Goal: Task Accomplishment & Management: Complete application form

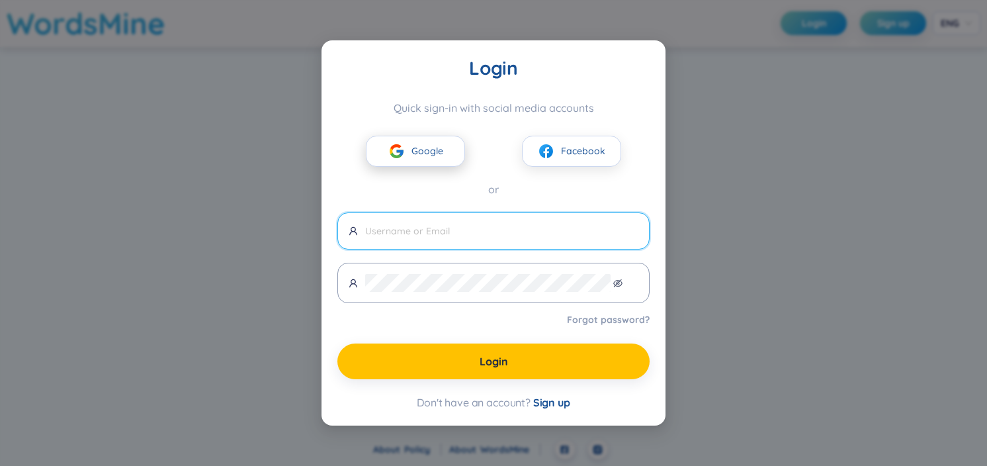
click at [431, 136] on button "Google" at bounding box center [415, 151] width 99 height 31
click at [427, 145] on button "Google" at bounding box center [415, 151] width 99 height 31
click at [423, 144] on span "Google" at bounding box center [427, 151] width 32 height 15
click at [434, 231] on input "text" at bounding box center [501, 231] width 273 height 15
click at [564, 409] on span "Sign up" at bounding box center [551, 402] width 37 height 13
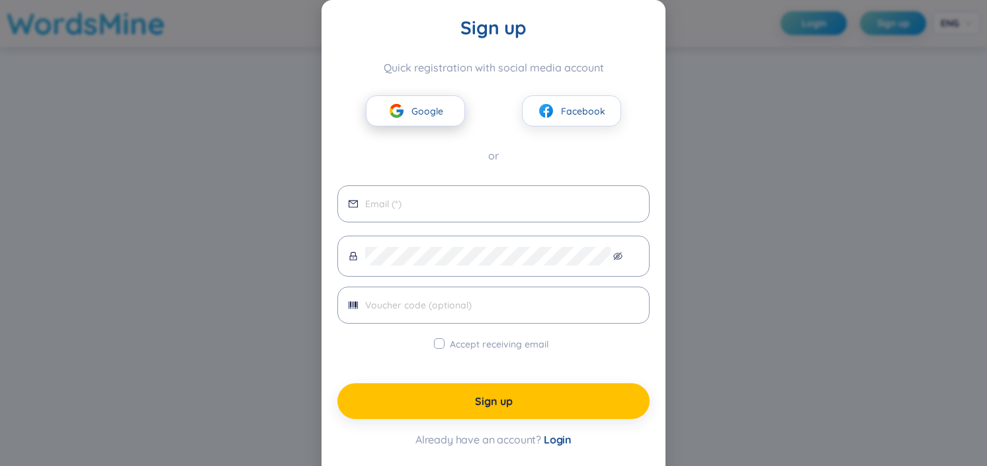
click at [407, 121] on button "Google" at bounding box center [415, 110] width 99 height 31
drag, startPoint x: 405, startPoint y: 143, endPoint x: 397, endPoint y: 265, distance: 122.0
click at [405, 153] on div "Quick registration with social media account Google Facebook or" at bounding box center [493, 112] width 312 height 103
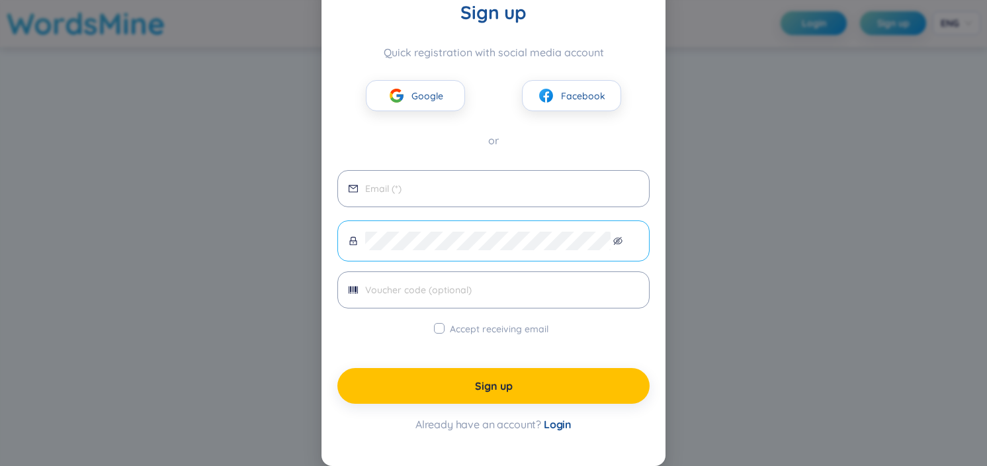
scroll to position [66, 0]
click at [434, 333] on input "Accept receiving email" at bounding box center [439, 328] width 11 height 11
checkbox input "true"
click at [441, 188] on input "email" at bounding box center [501, 188] width 273 height 15
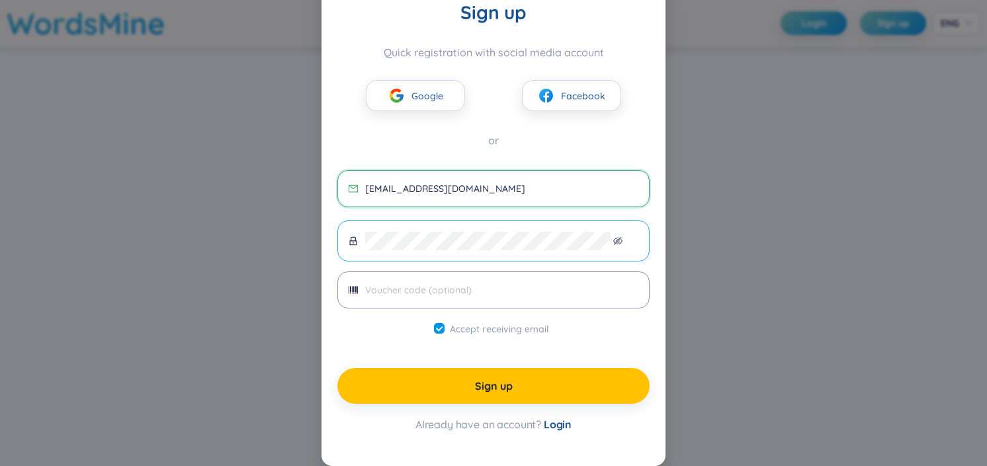
type input "[EMAIL_ADDRESS][DOMAIN_NAME]"
click at [346, 241] on span at bounding box center [493, 240] width 312 height 41
click at [371, 297] on input "text" at bounding box center [501, 289] width 273 height 15
click at [349, 293] on icon "barcode" at bounding box center [353, 289] width 9 height 7
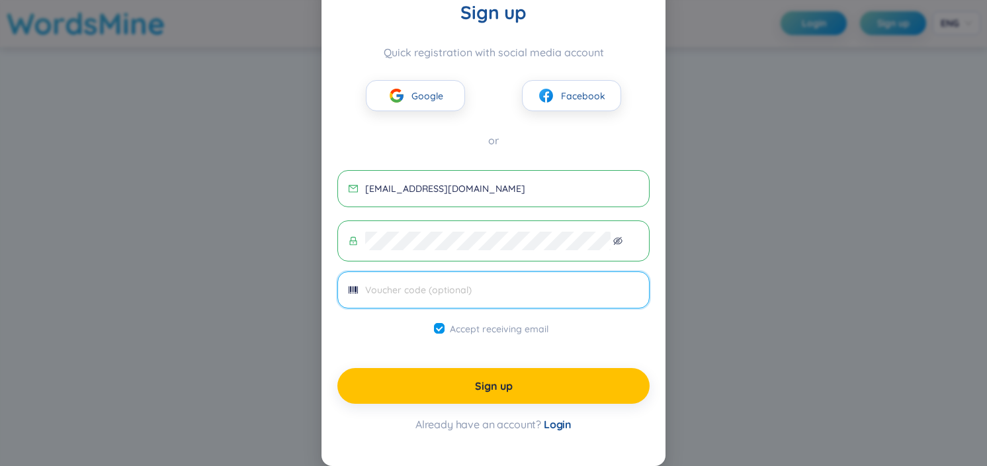
click at [350, 294] on icon "barcode" at bounding box center [353, 289] width 9 height 9
click at [395, 296] on input "text" at bounding box center [501, 289] width 273 height 15
click at [420, 297] on input "text" at bounding box center [501, 289] width 273 height 15
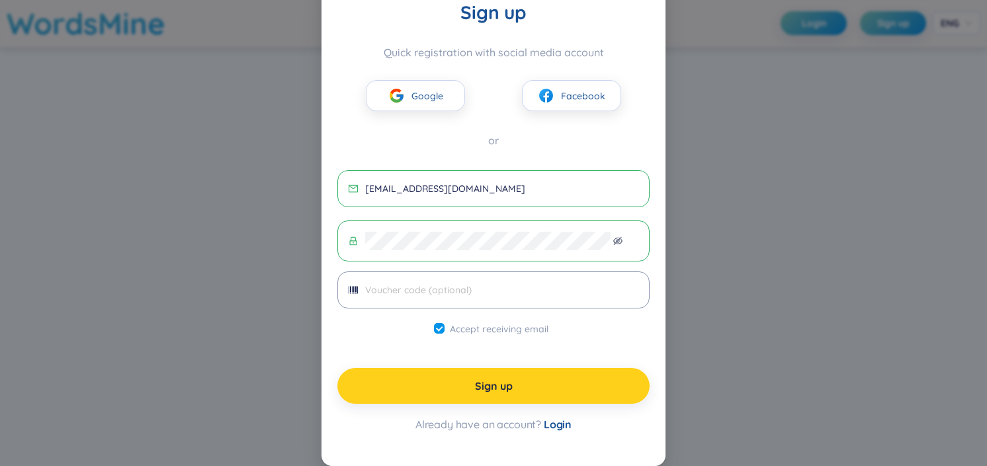
click at [482, 393] on span "Sign up" at bounding box center [494, 385] width 38 height 15
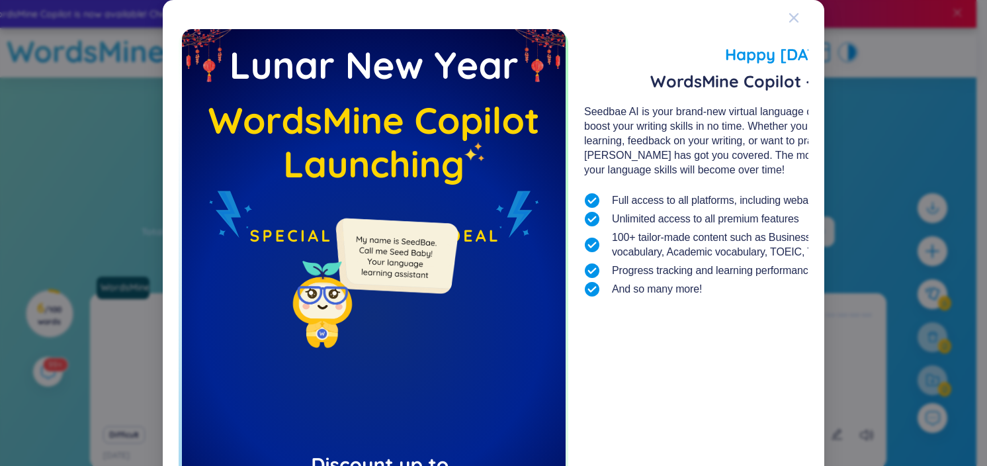
click at [799, 11] on div "Close" at bounding box center [793, 18] width 11 height 36
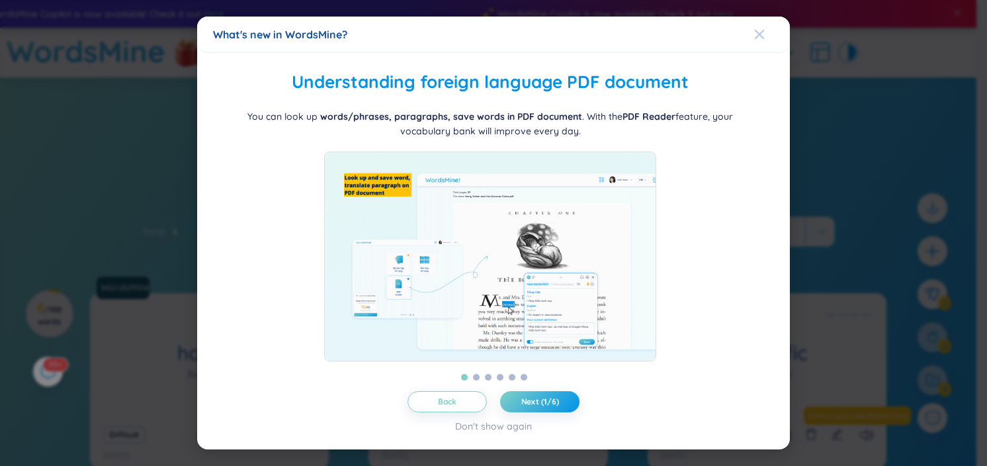
click at [755, 29] on icon "Close" at bounding box center [759, 34] width 11 height 11
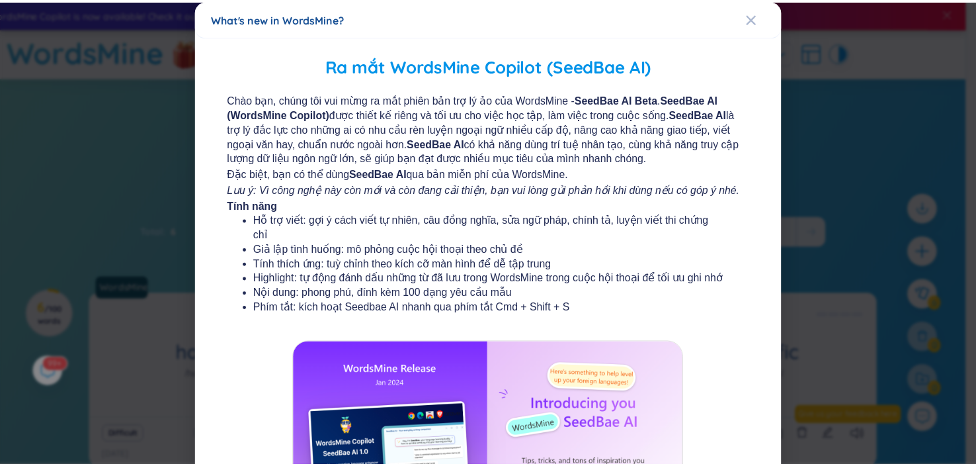
scroll to position [66, 0]
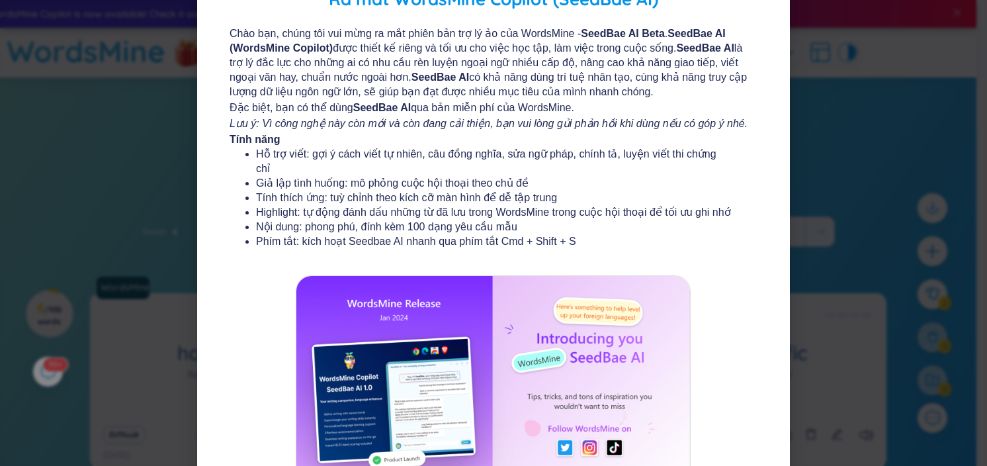
click at [843, 124] on div "What's new in WordsMine? Ra mắt WordsMine Copilot (SeedBae AI) Chào bạn, chúng …" at bounding box center [493, 233] width 987 height 466
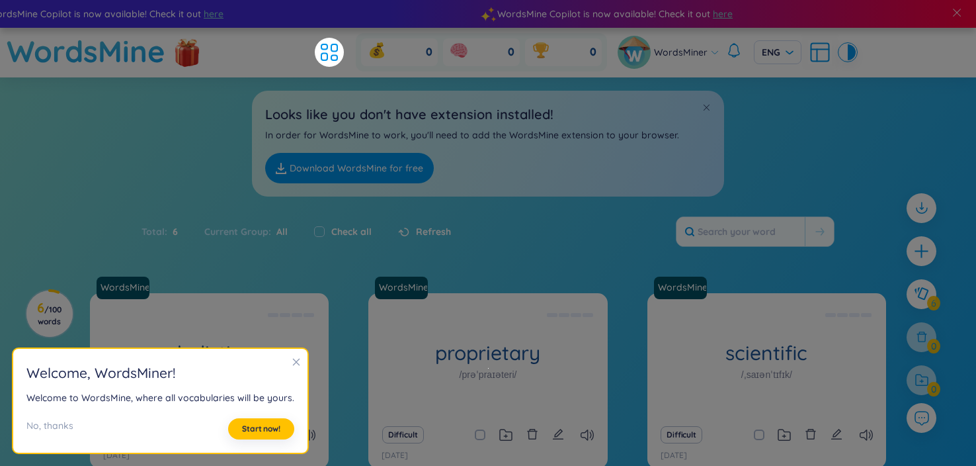
click at [286, 245] on div "Current Group : All" at bounding box center [246, 232] width 110 height 28
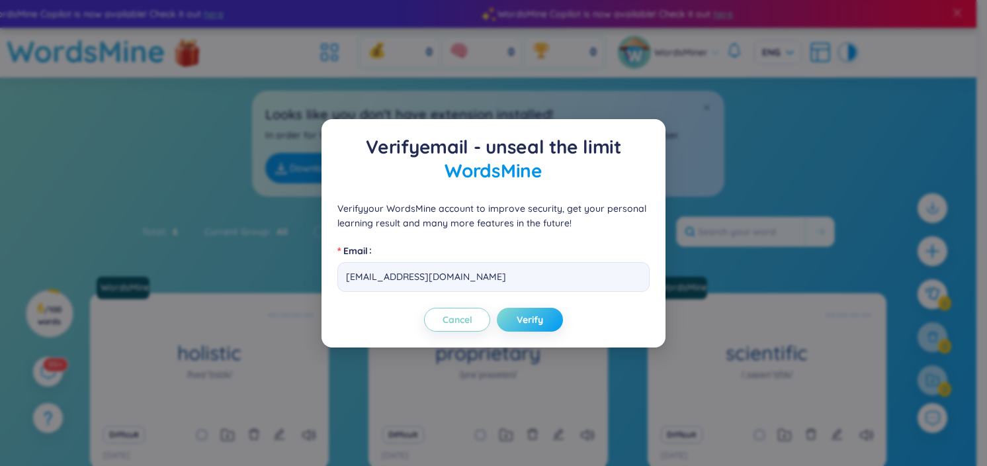
click at [543, 326] on span "Verify" at bounding box center [530, 319] width 26 height 13
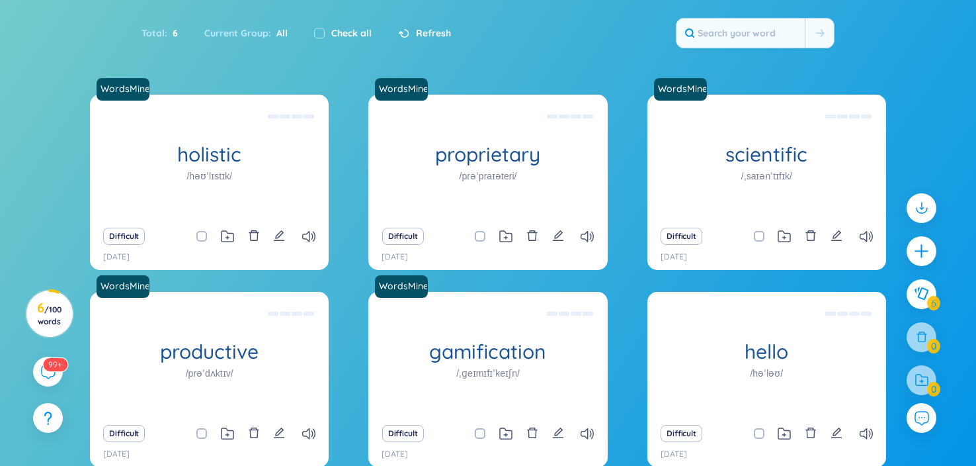
scroll to position [265, 0]
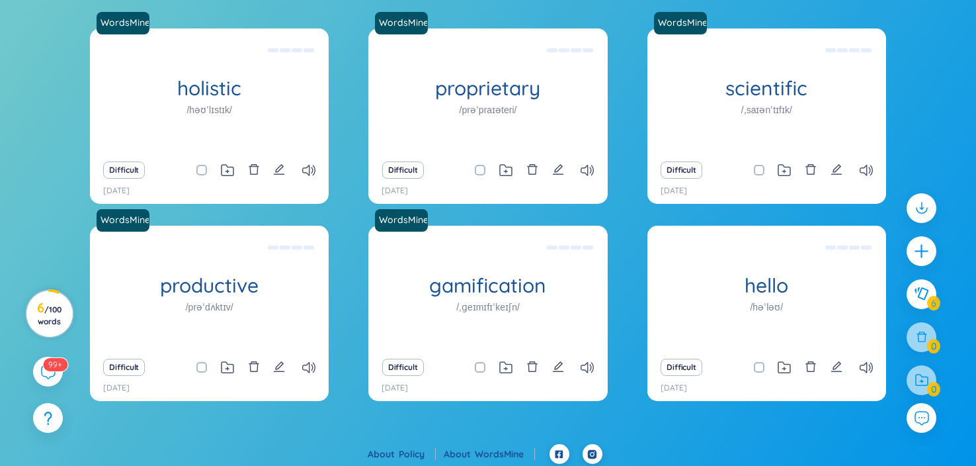
click at [59, 304] on span "/ 100 words" at bounding box center [50, 315] width 24 height 22
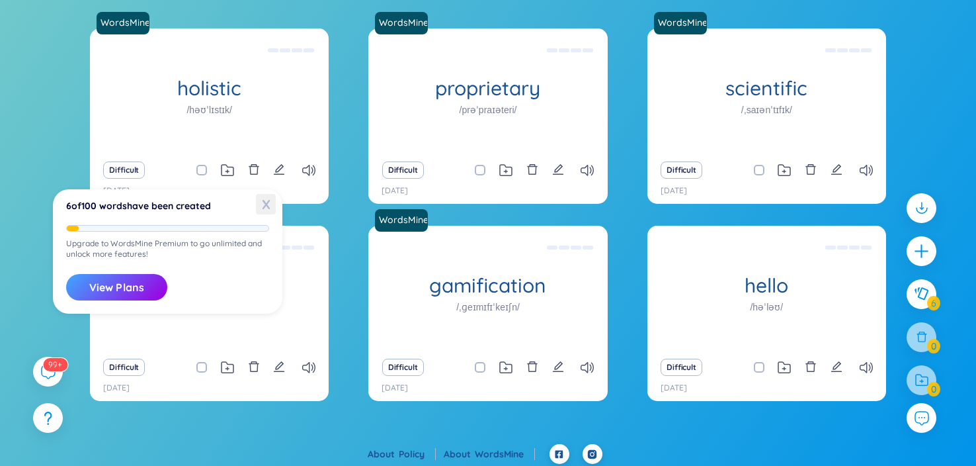
click at [265, 207] on span "X" at bounding box center [266, 204] width 20 height 21
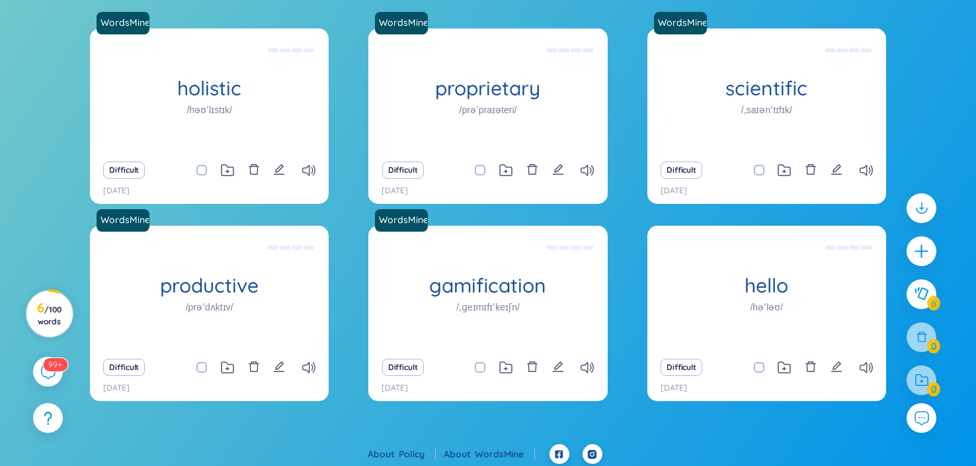
click at [58, 304] on span "/ 100 words" at bounding box center [50, 315] width 24 height 22
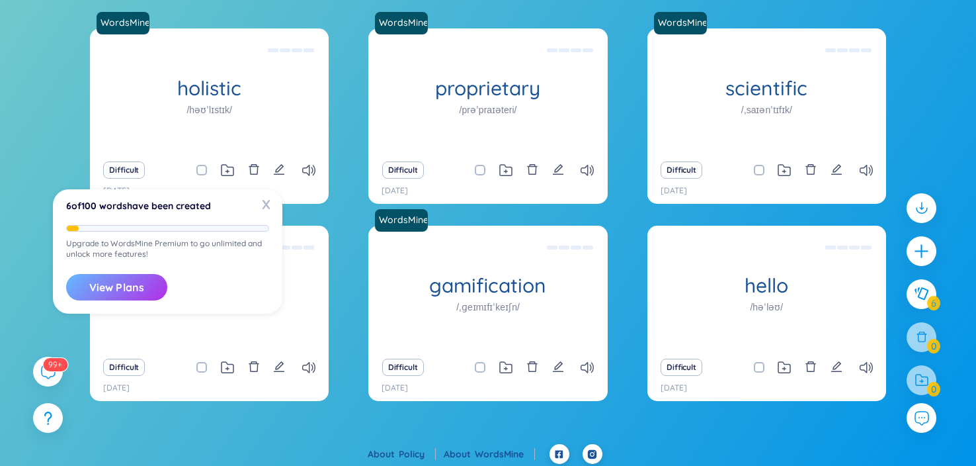
click at [105, 286] on button "View Plans" at bounding box center [116, 287] width 101 height 26
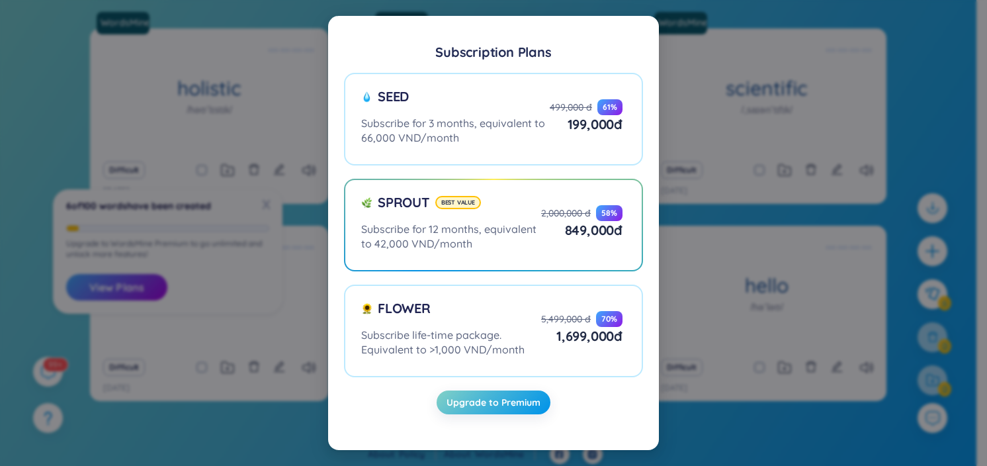
click at [876, 176] on div "Subscription Plans Seed Subscribe for 3 months, equivalent to 66,000 VND/month …" at bounding box center [493, 233] width 987 height 466
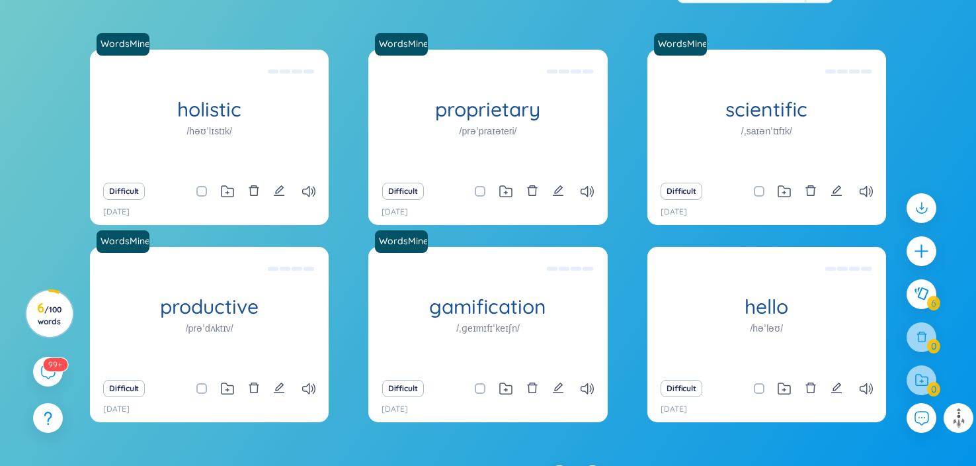
scroll to position [221, 0]
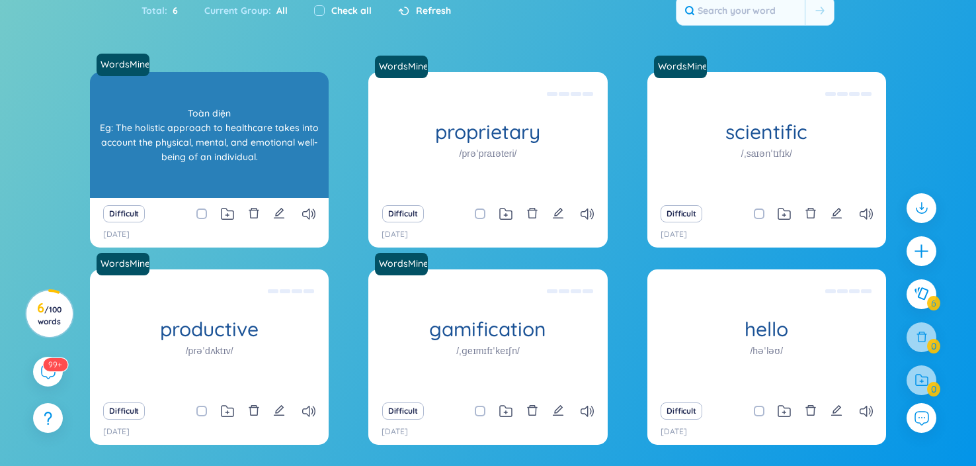
click at [220, 198] on div "holistic /həʊˈlɪstɪk/" at bounding box center [209, 135] width 239 height 126
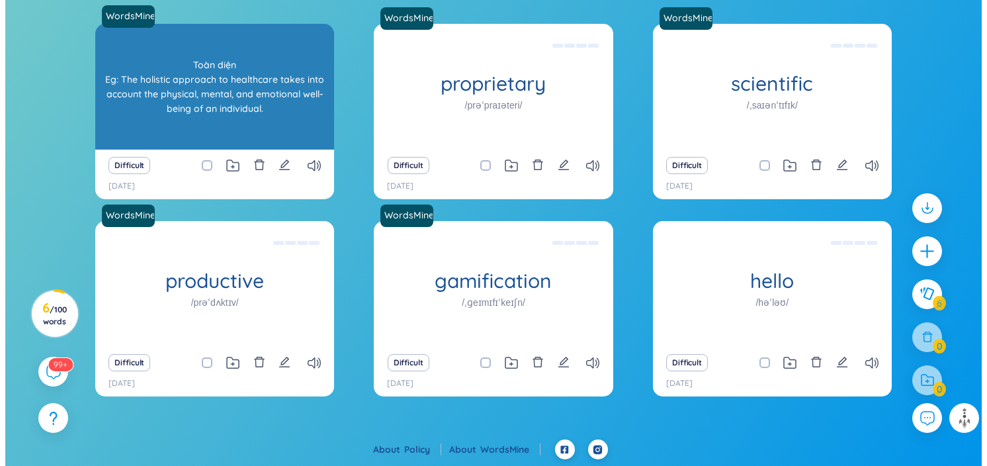
scroll to position [336, 0]
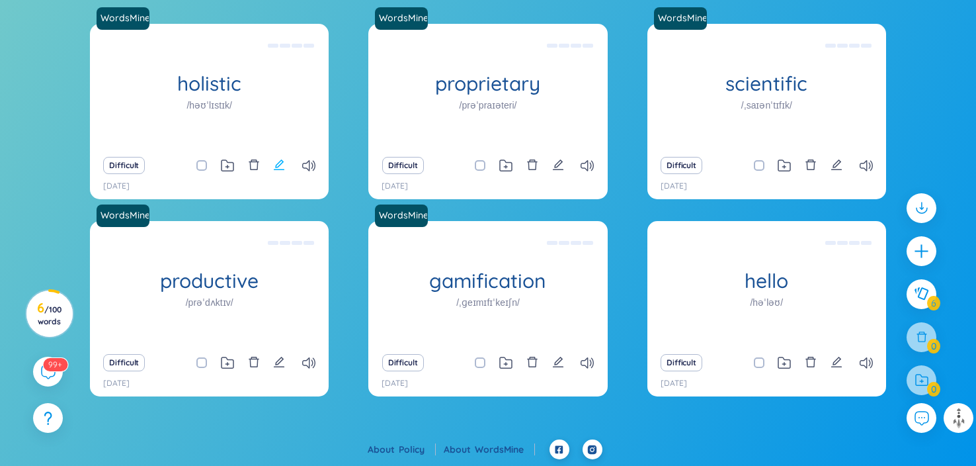
click at [282, 170] on icon "edit" at bounding box center [279, 164] width 11 height 11
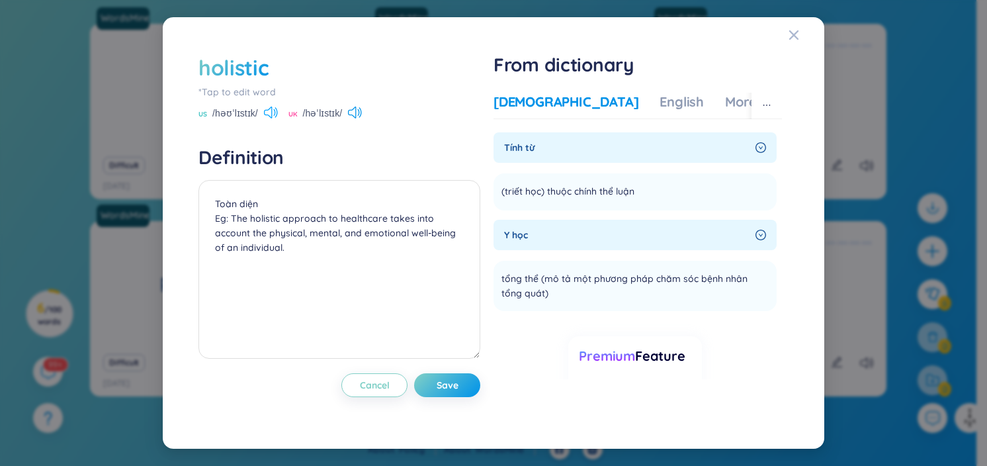
click at [264, 114] on icon at bounding box center [271, 112] width 14 height 12
click at [796, 30] on icon "Close" at bounding box center [793, 35] width 11 height 11
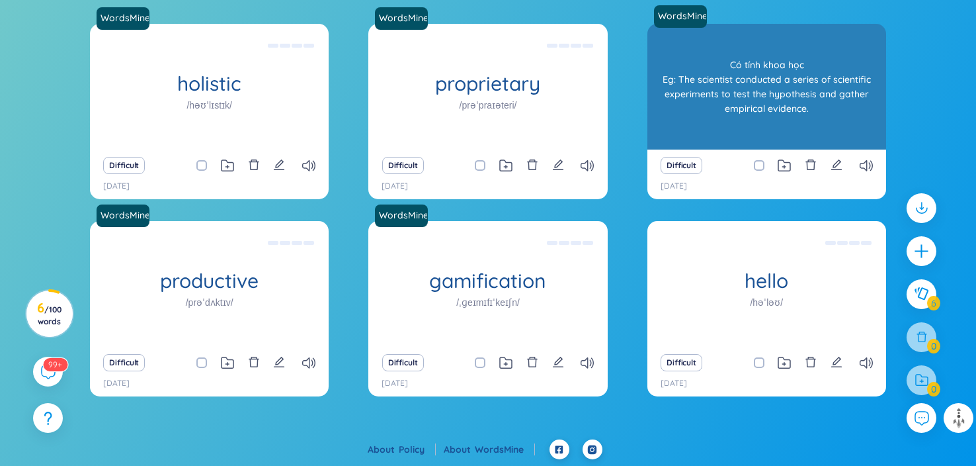
click at [738, 88] on div "Có tính khoa học Eg: The scientist conducted a series of scientific experiments…" at bounding box center [767, 86] width 226 height 119
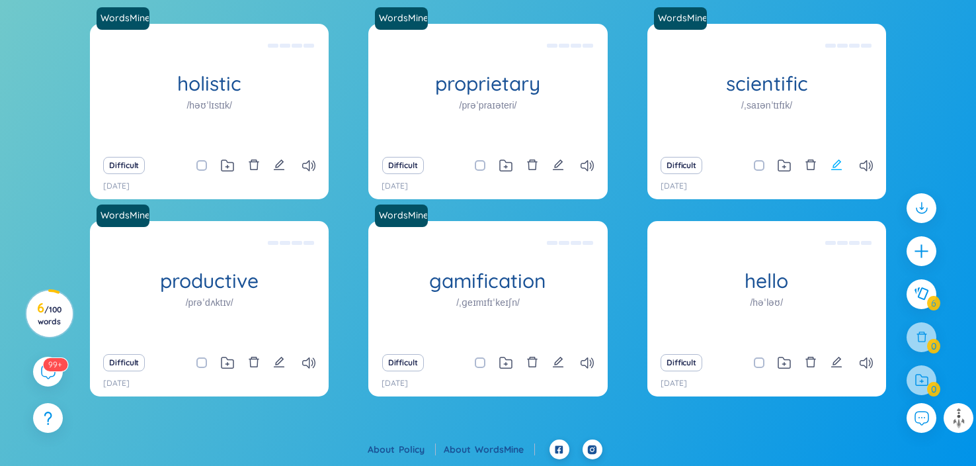
click at [838, 171] on icon "edit" at bounding box center [837, 165] width 12 height 12
type textarea "Có tính khoa học Eg: The scientist conducted a series of scientific experiments…"
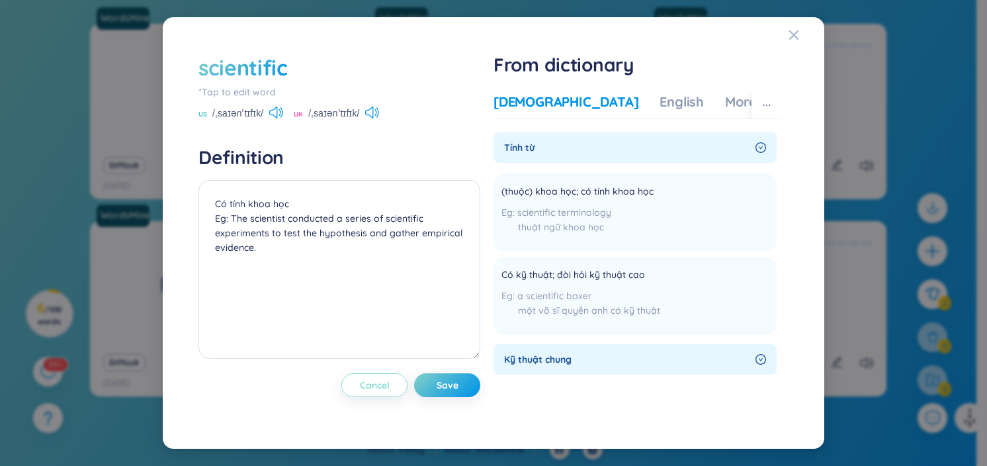
click at [360, 392] on span "Cancel" at bounding box center [375, 384] width 30 height 13
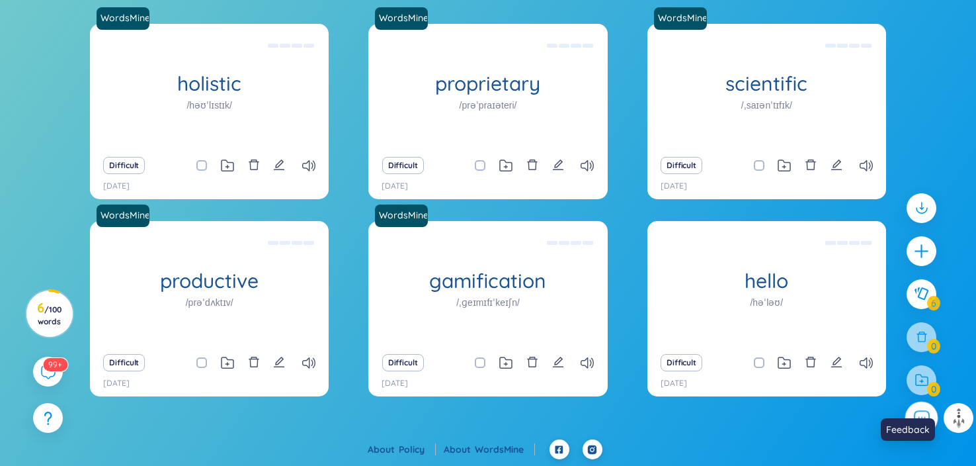
click at [906, 407] on button at bounding box center [922, 418] width 33 height 33
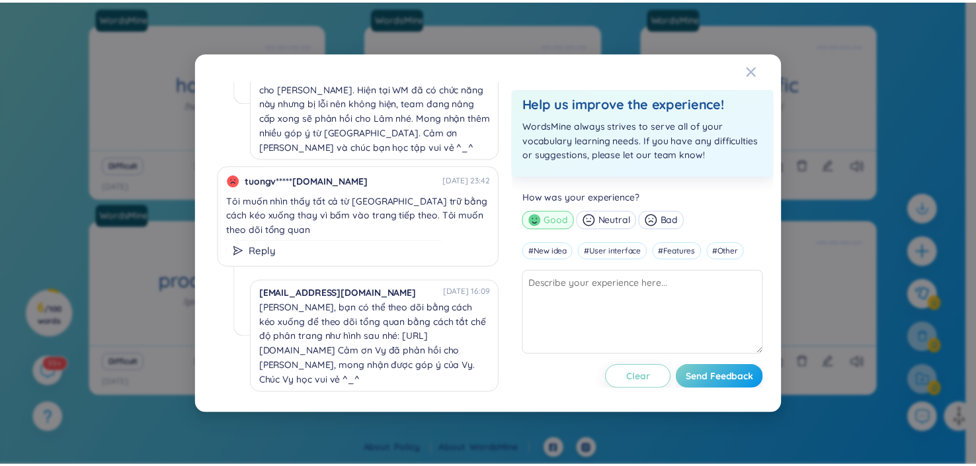
scroll to position [566, 0]
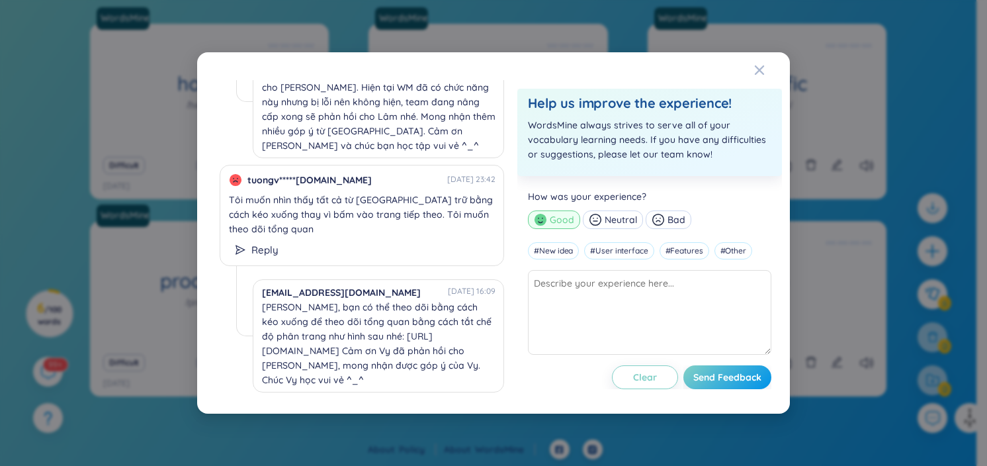
click at [169, 183] on div "phuhuy*****[DOMAIN_NAME] [DATE] 11:27 không có phần ôn tập từ vựng bằng speakin…" at bounding box center [493, 233] width 987 height 466
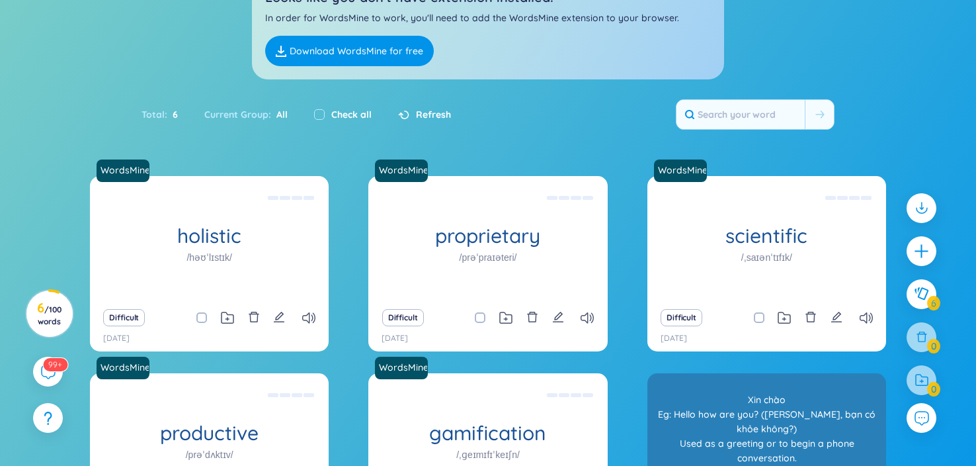
scroll to position [0, 0]
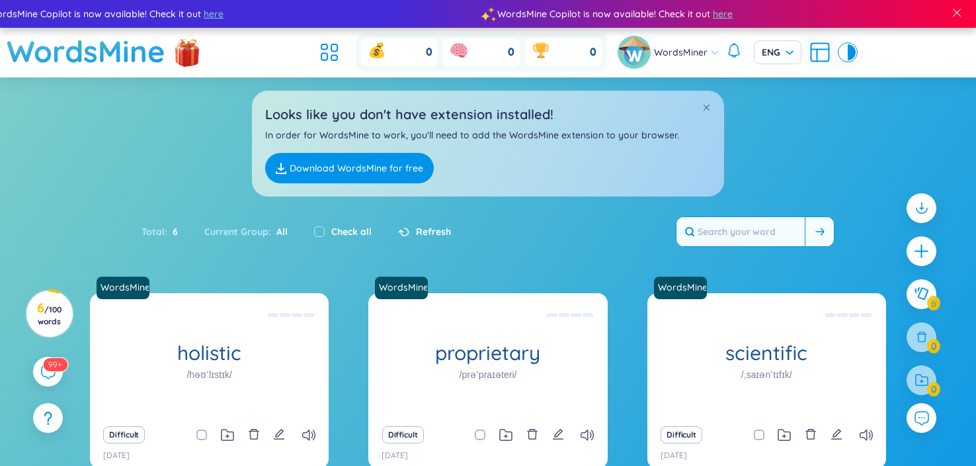
click at [805, 246] on button at bounding box center [819, 231] width 29 height 29
click at [913, 260] on icon "plus" at bounding box center [922, 250] width 19 height 19
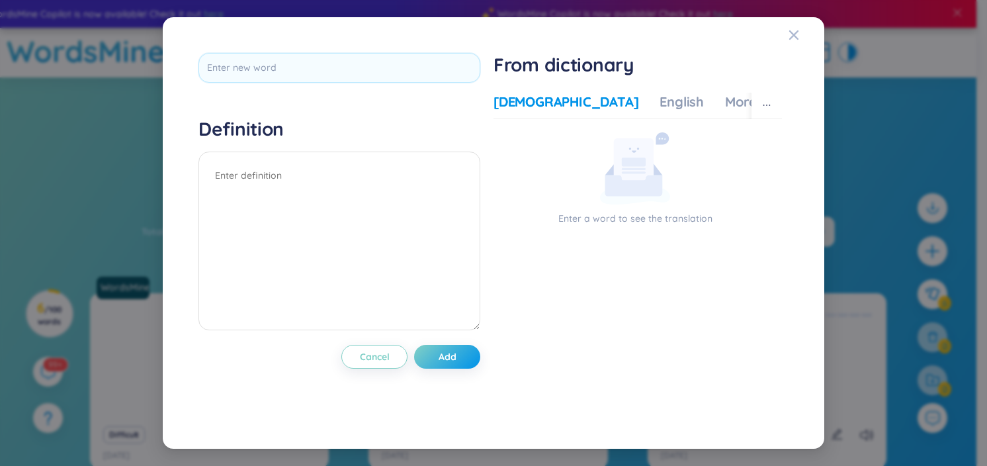
click at [904, 259] on div "Definition Cancel Add From dictionary Vietnamese English More examples Enter a …" at bounding box center [493, 233] width 987 height 466
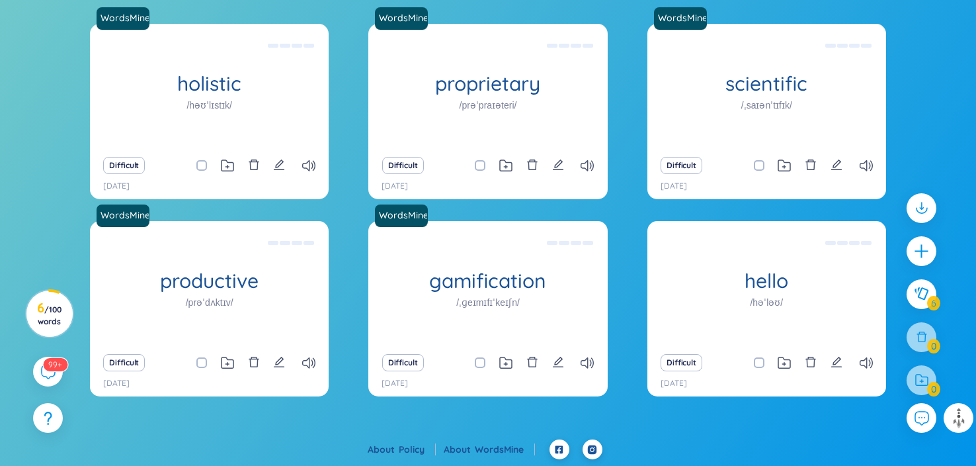
scroll to position [419, 0]
click at [50, 355] on div "99+" at bounding box center [48, 371] width 33 height 33
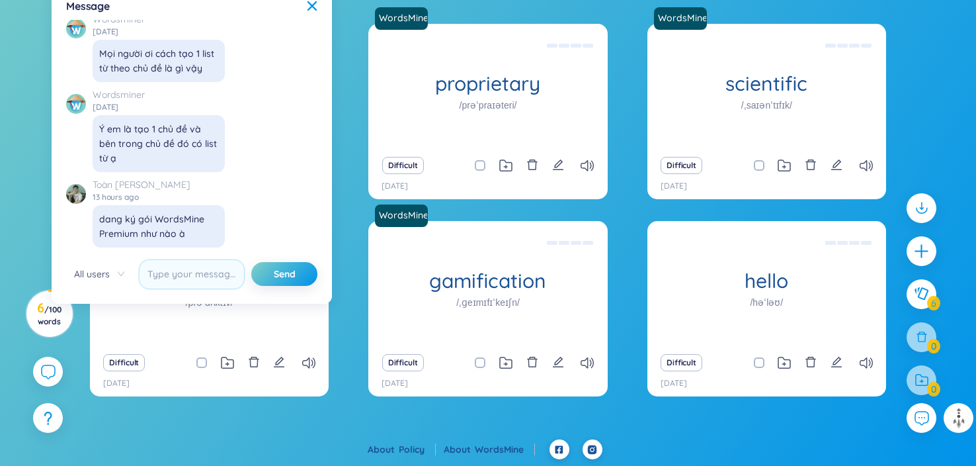
scroll to position [15907, 0]
click at [317, 9] on div "Message" at bounding box center [191, 6] width 251 height 15
click at [317, 11] on icon at bounding box center [312, 6] width 11 height 11
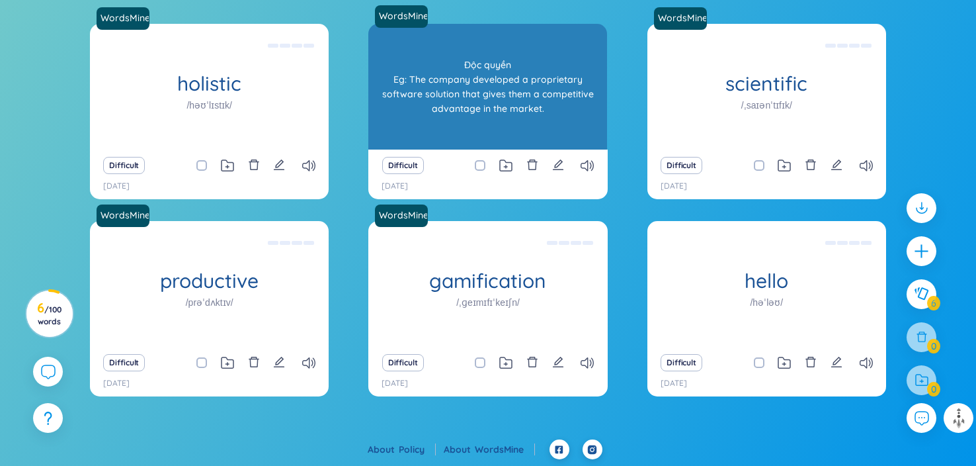
scroll to position [376, 0]
